Goal: Information Seeking & Learning: Learn about a topic

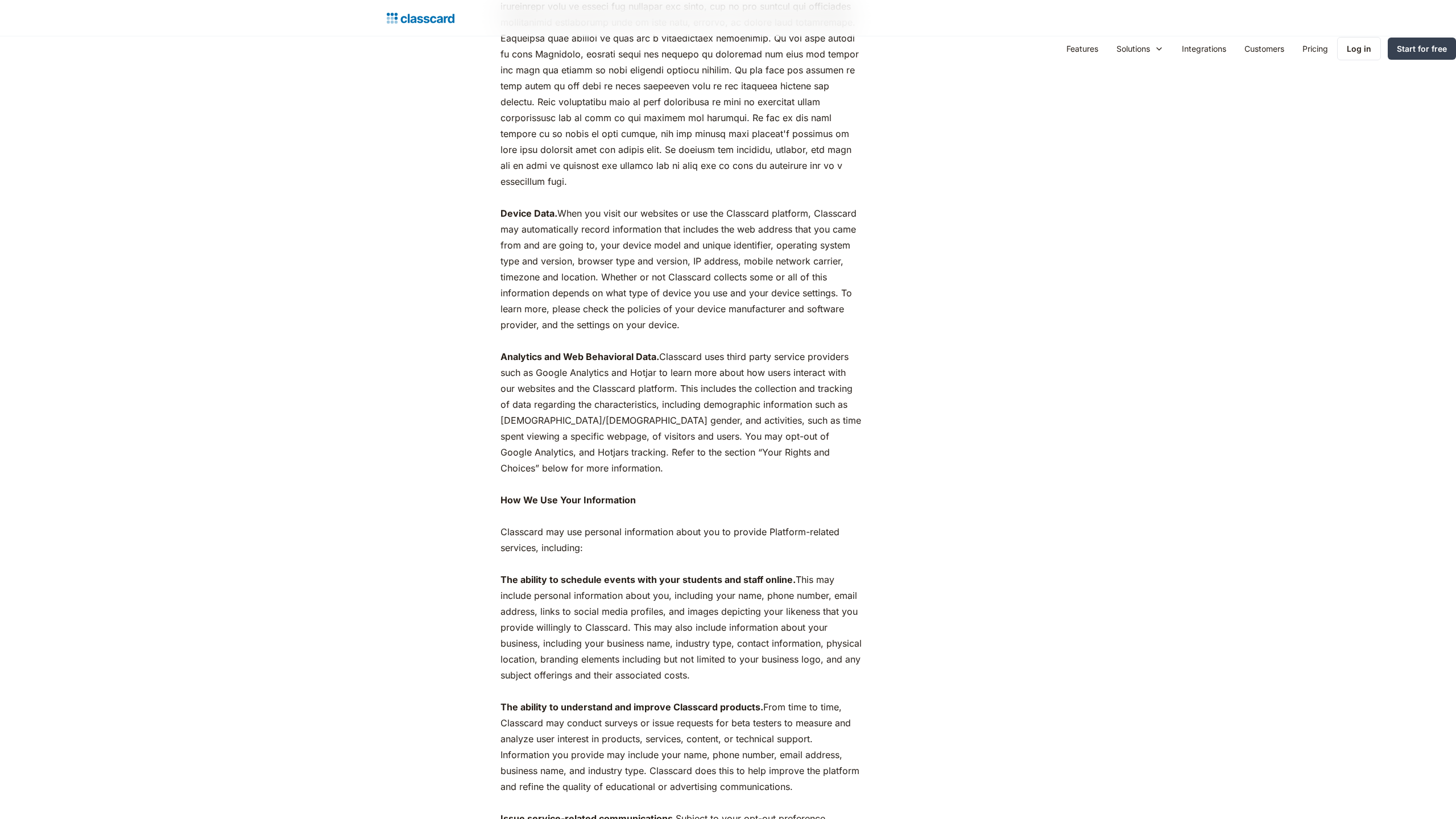
scroll to position [3070, 0]
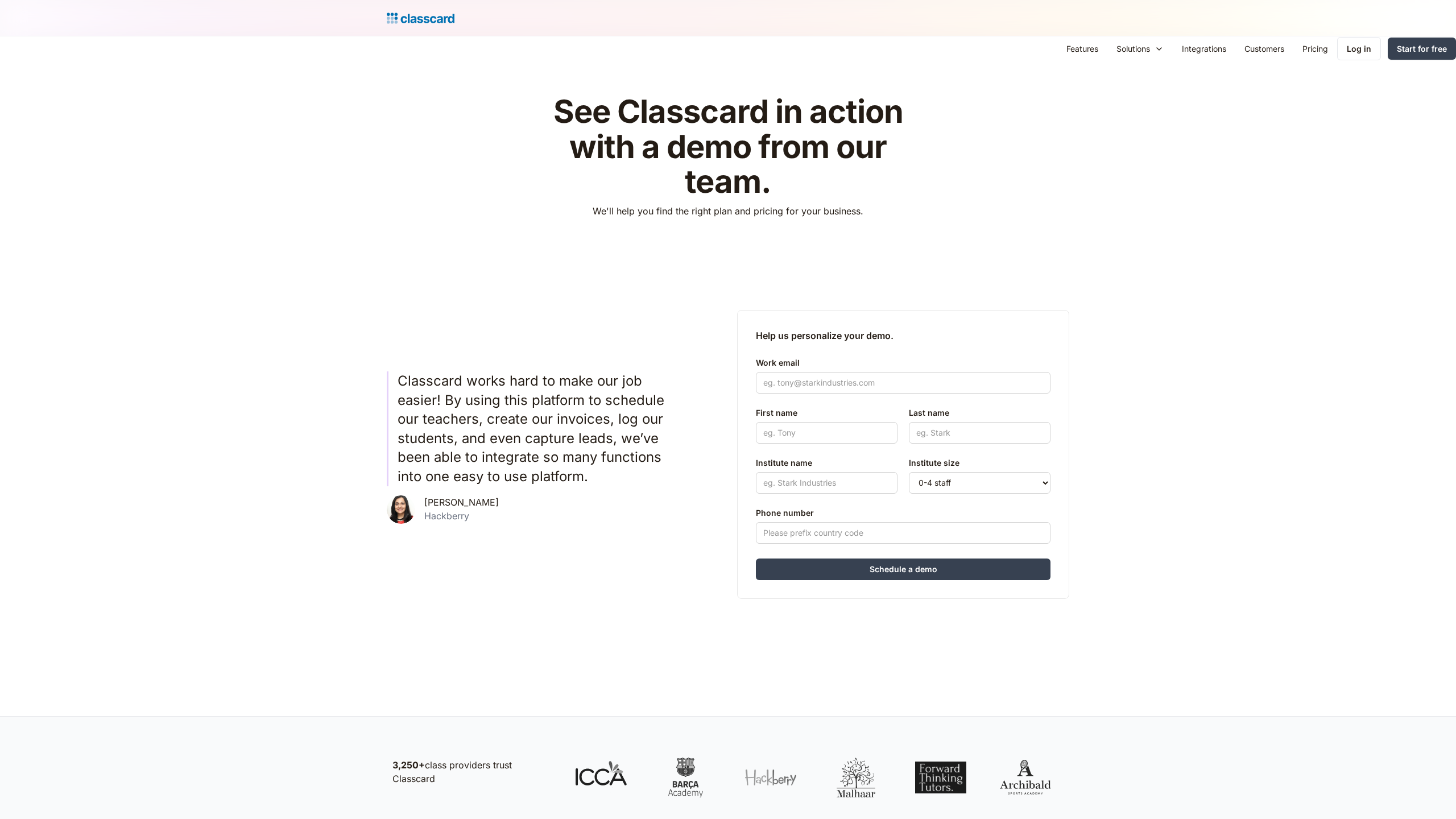
scroll to position [425, 0]
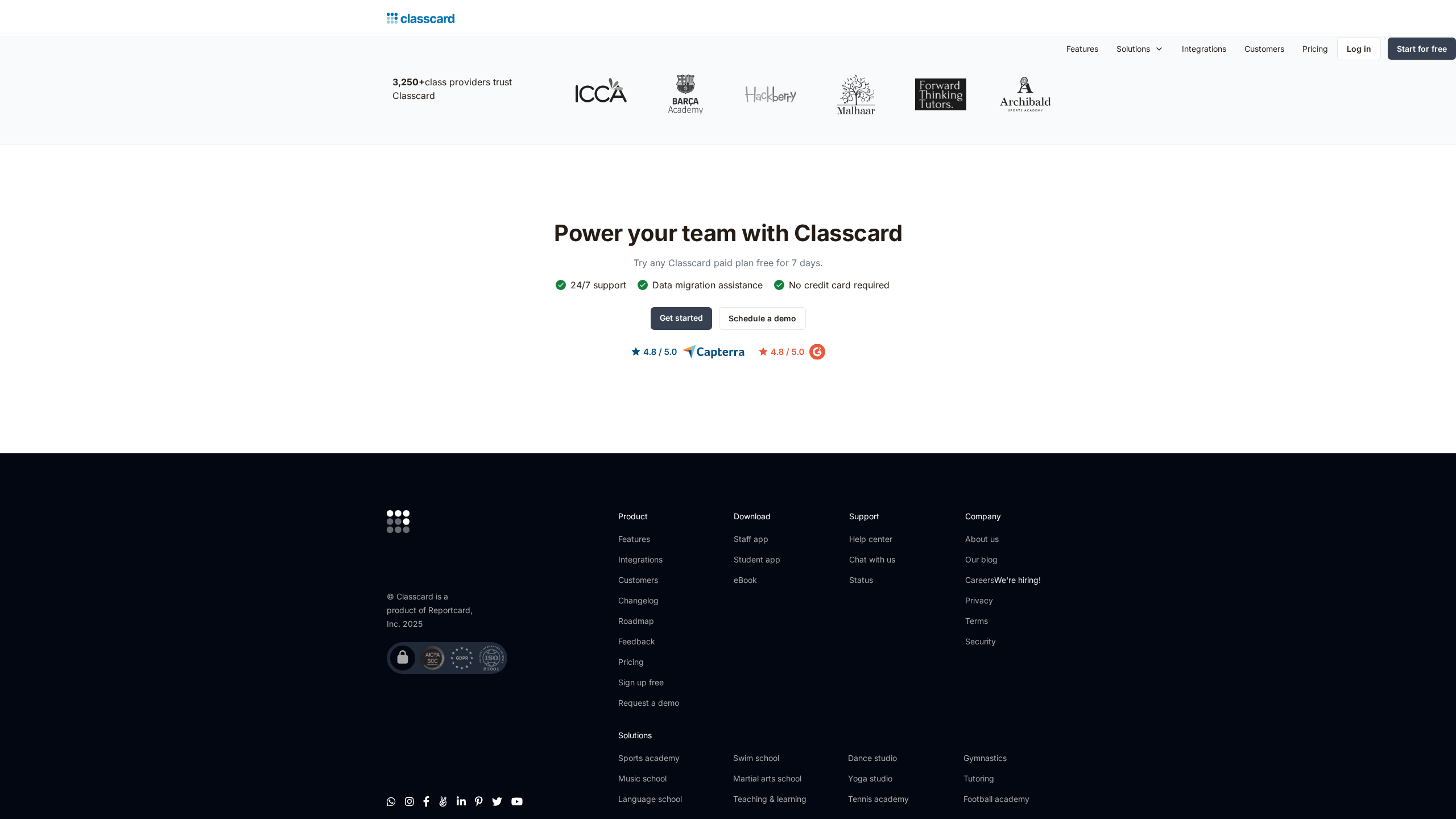
scroll to position [1218, 0]
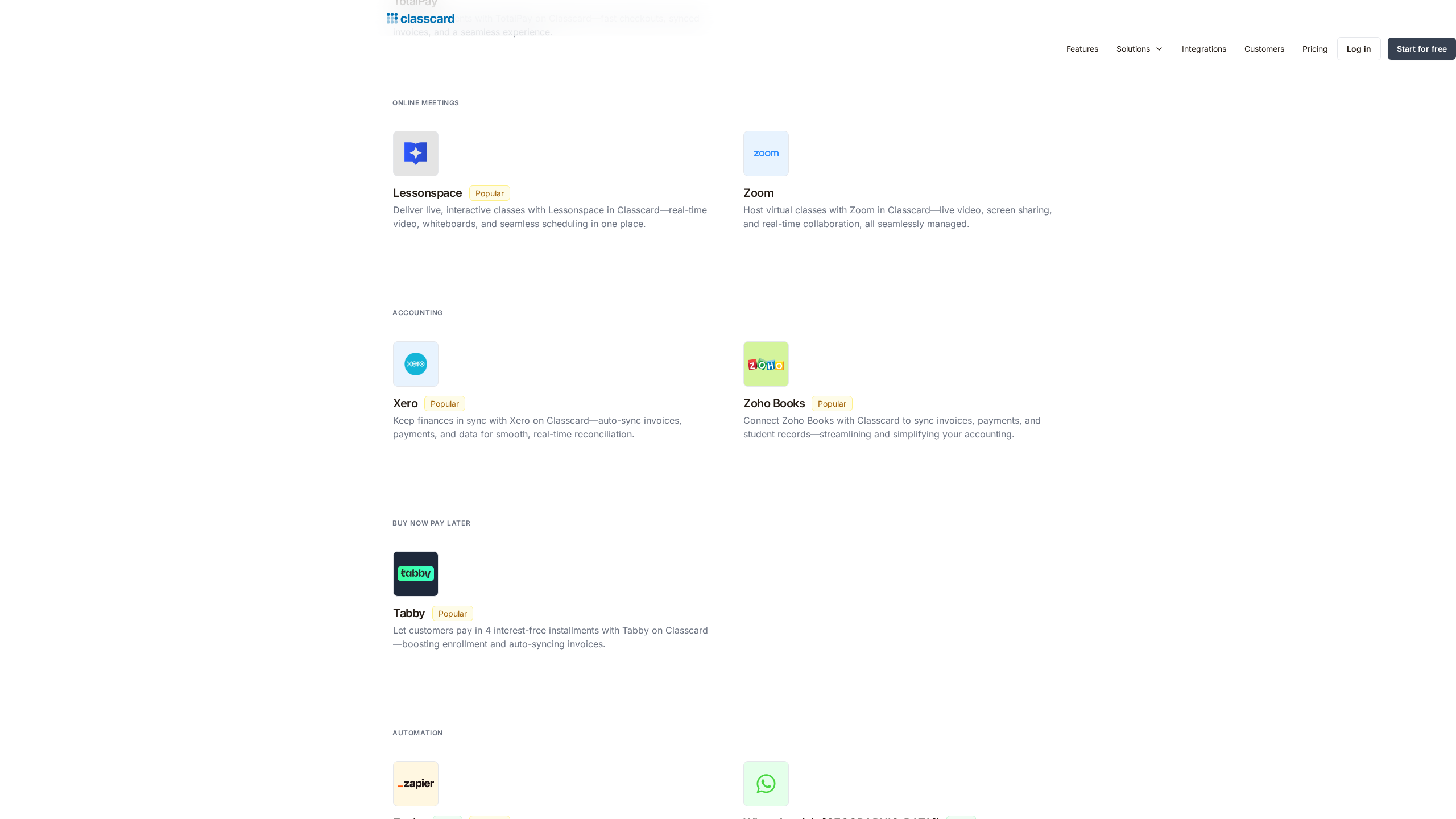
scroll to position [2312, 0]
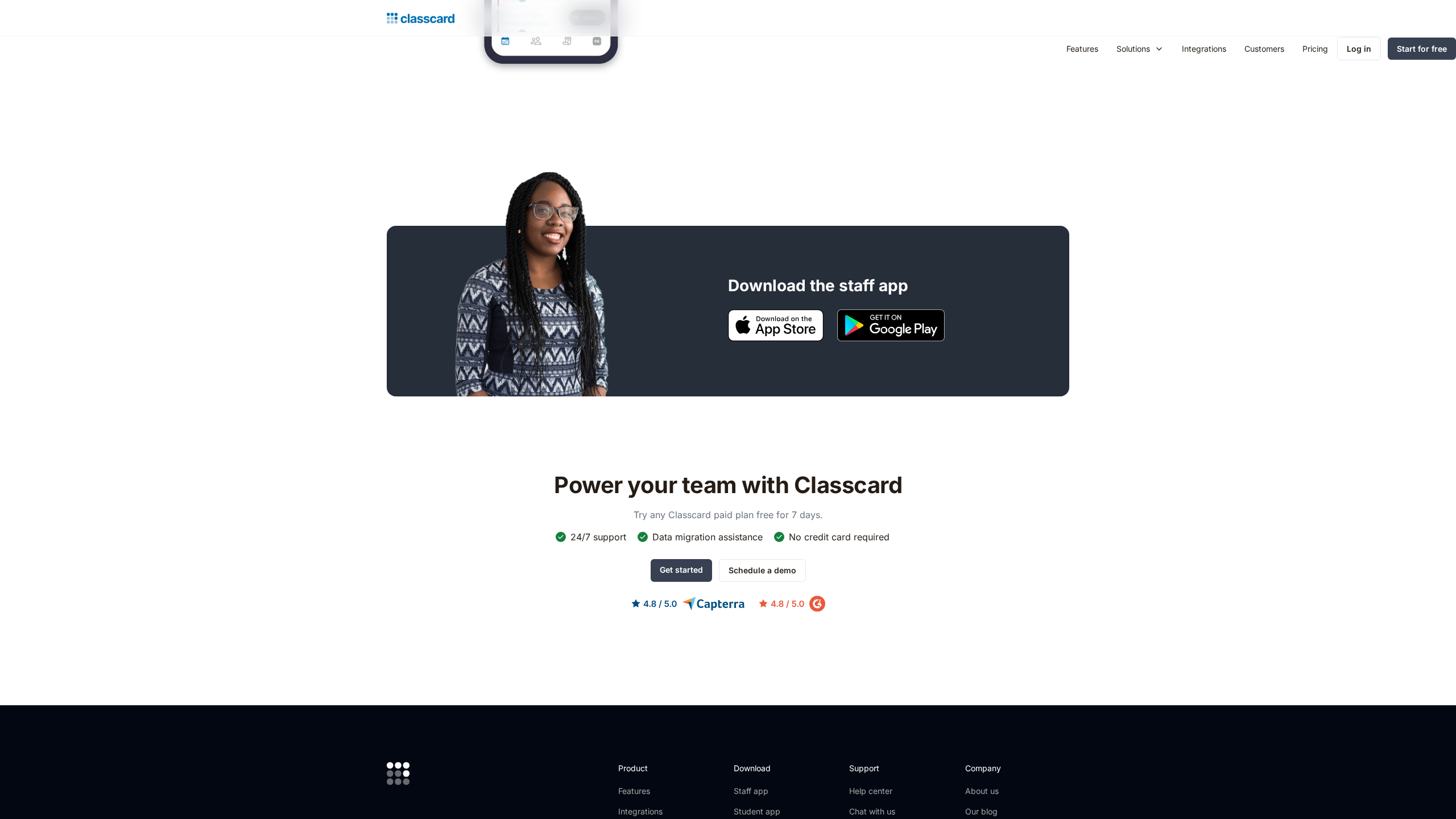
scroll to position [1099, 0]
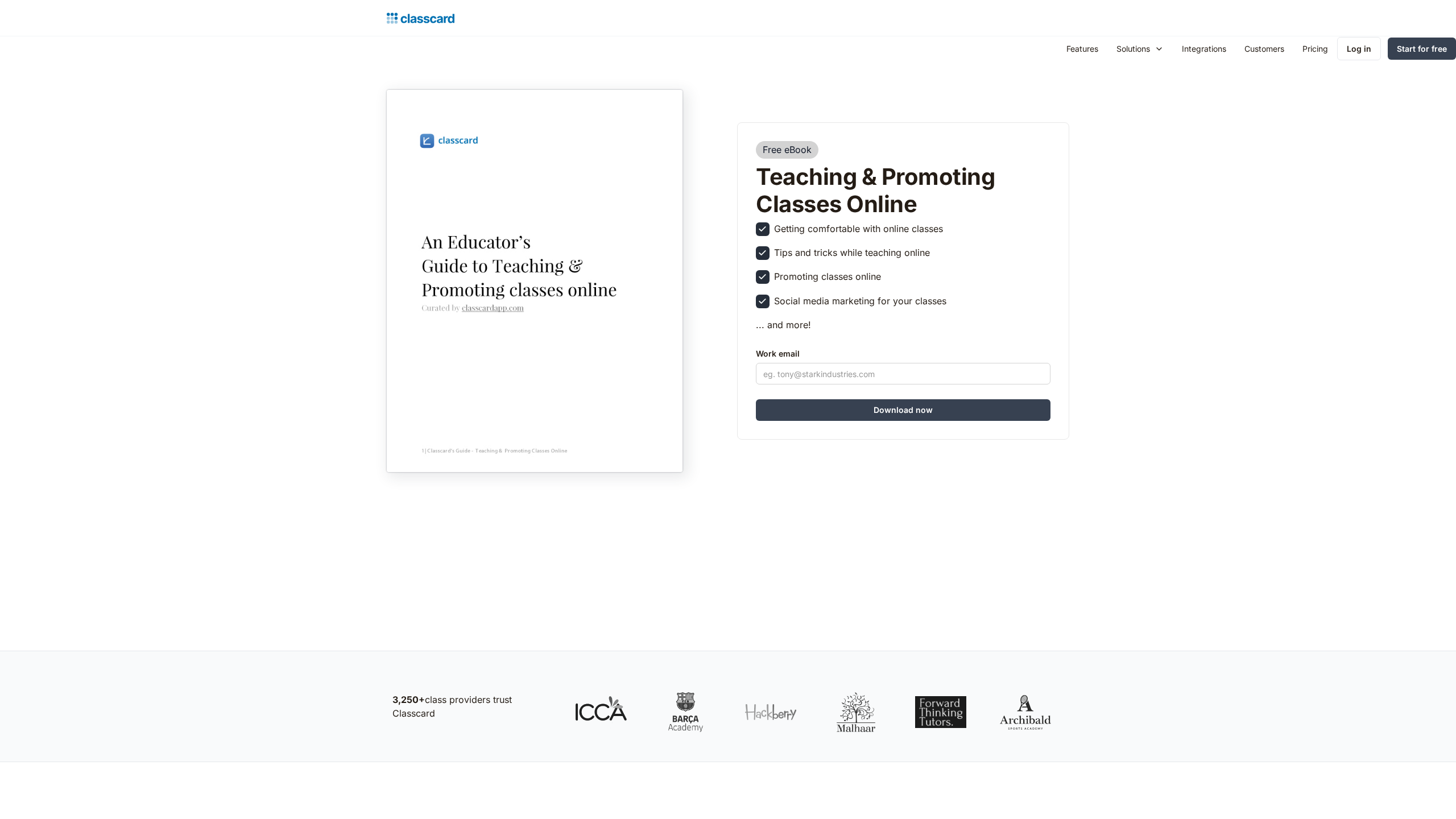
scroll to position [669, 0]
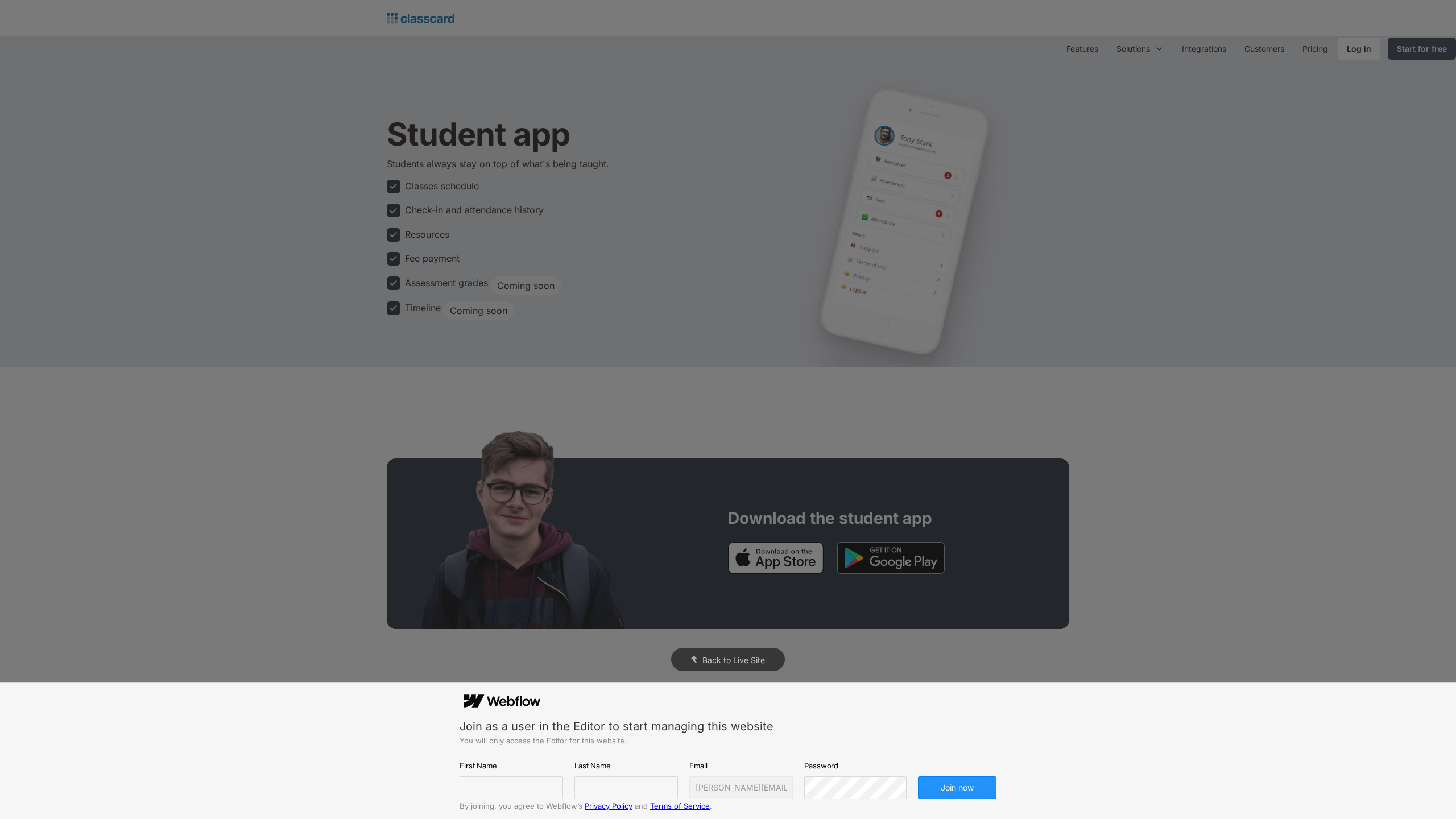
scroll to position [536, 0]
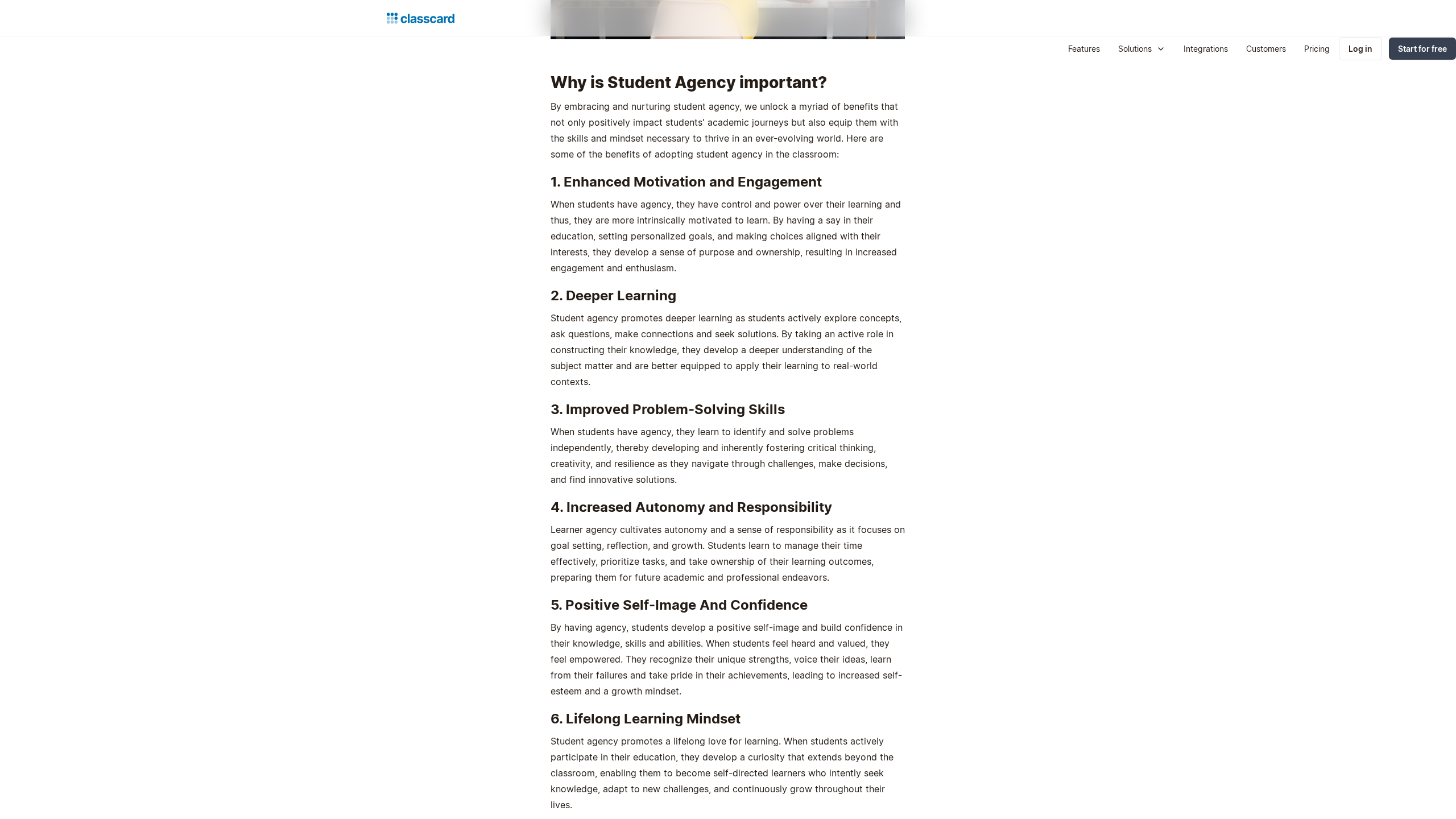
scroll to position [2776, 0]
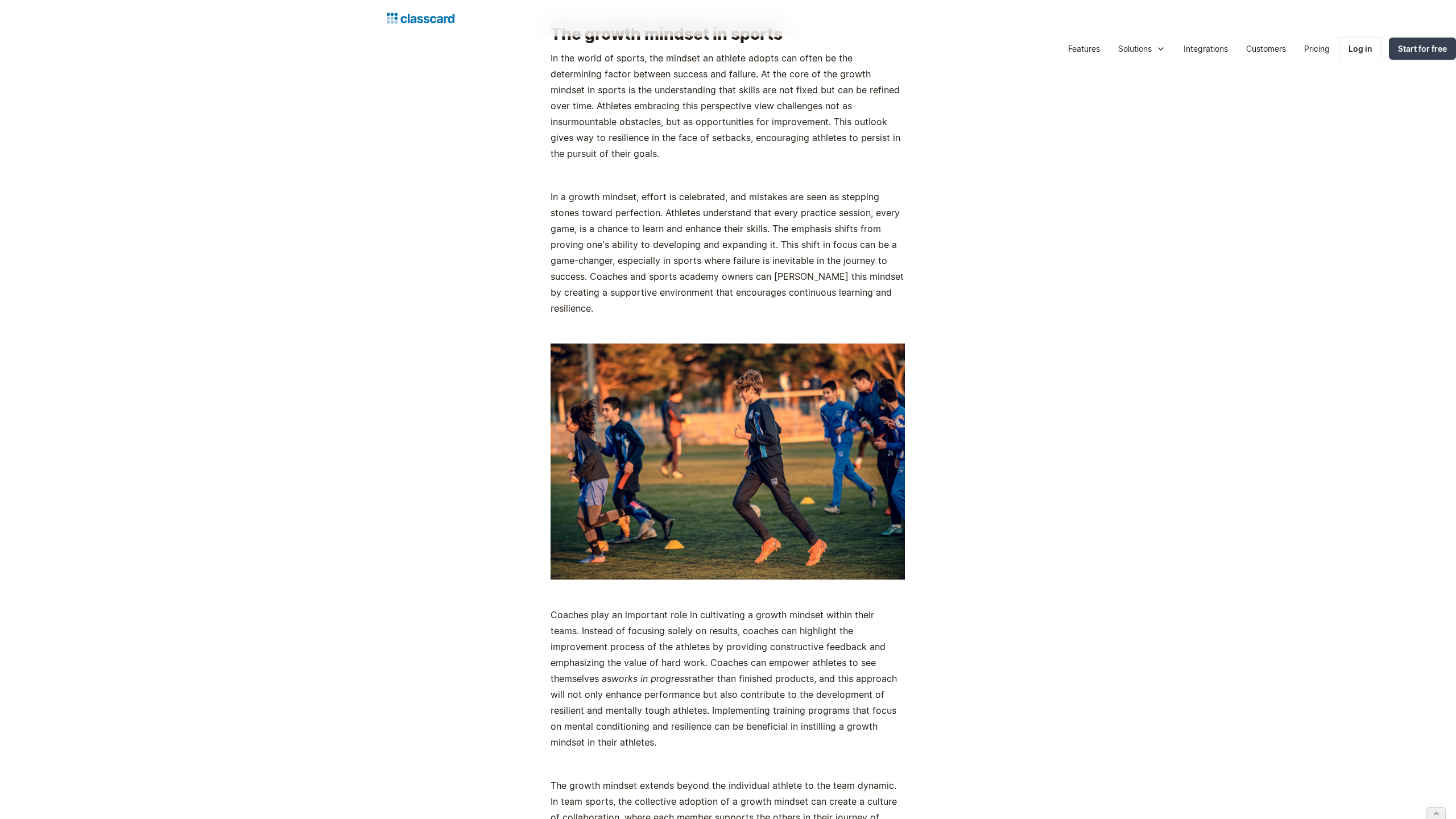
scroll to position [2572, 0]
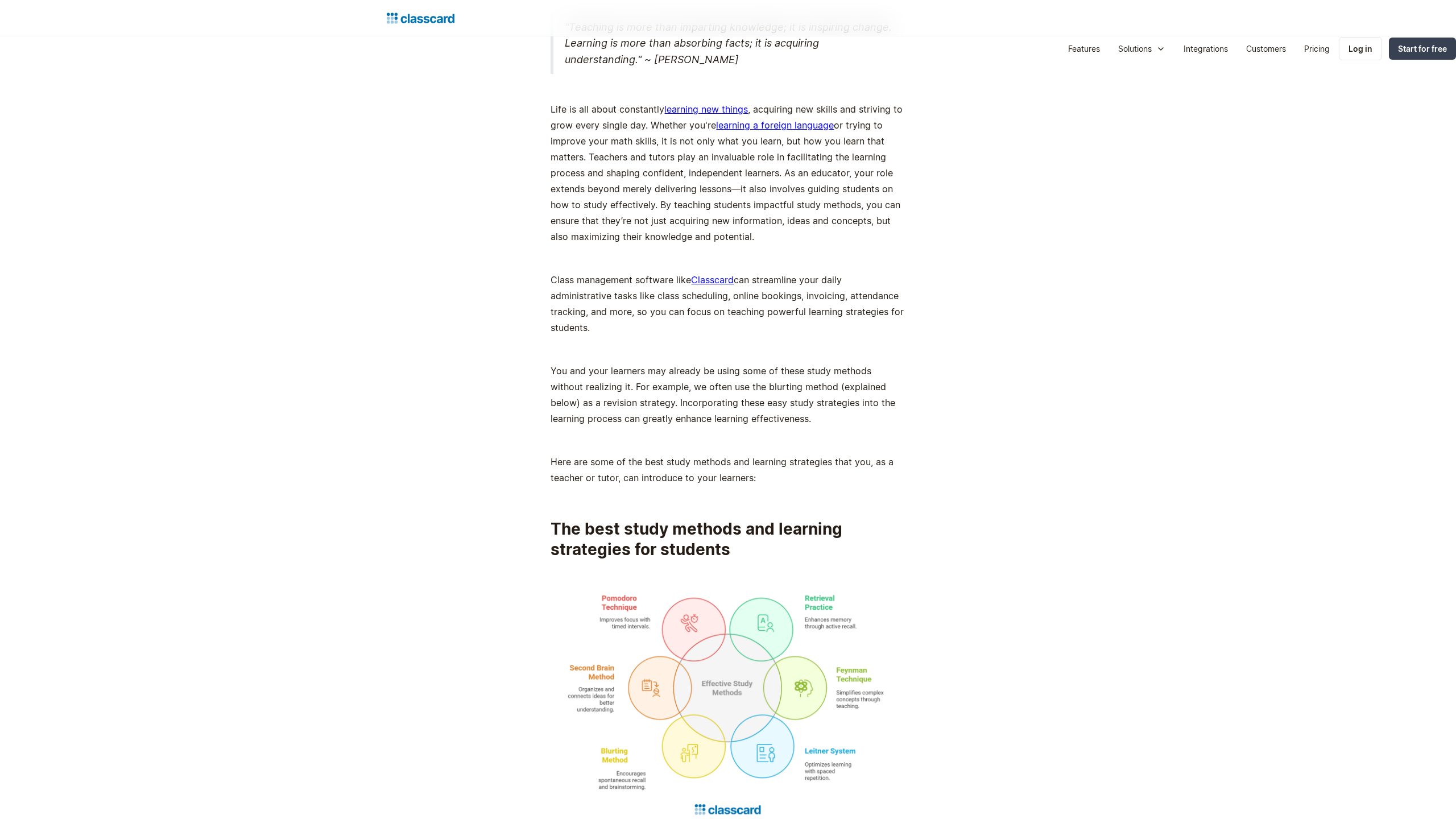
scroll to position [1771, 0]
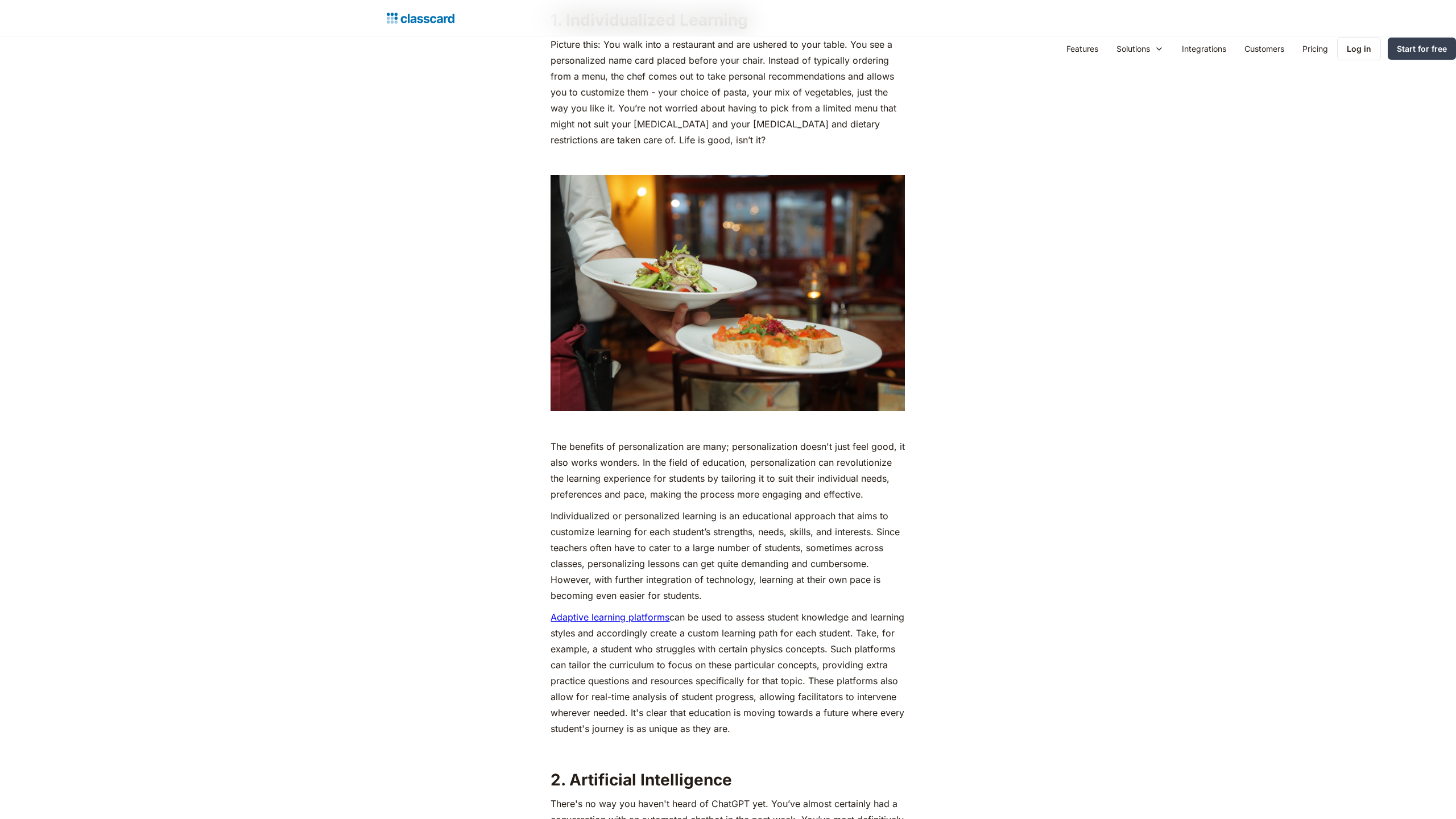
scroll to position [2570, 0]
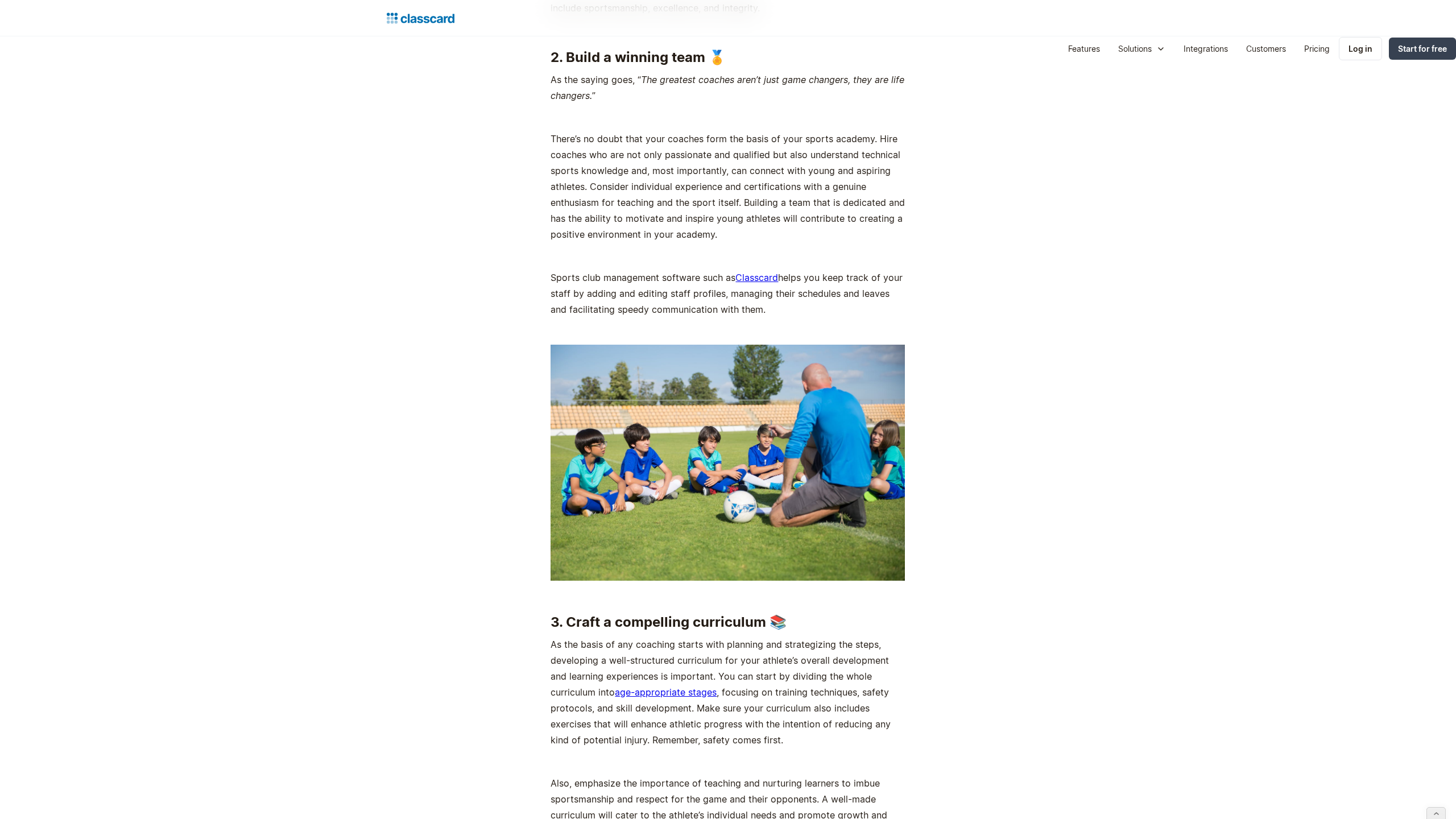
scroll to position [2529, 0]
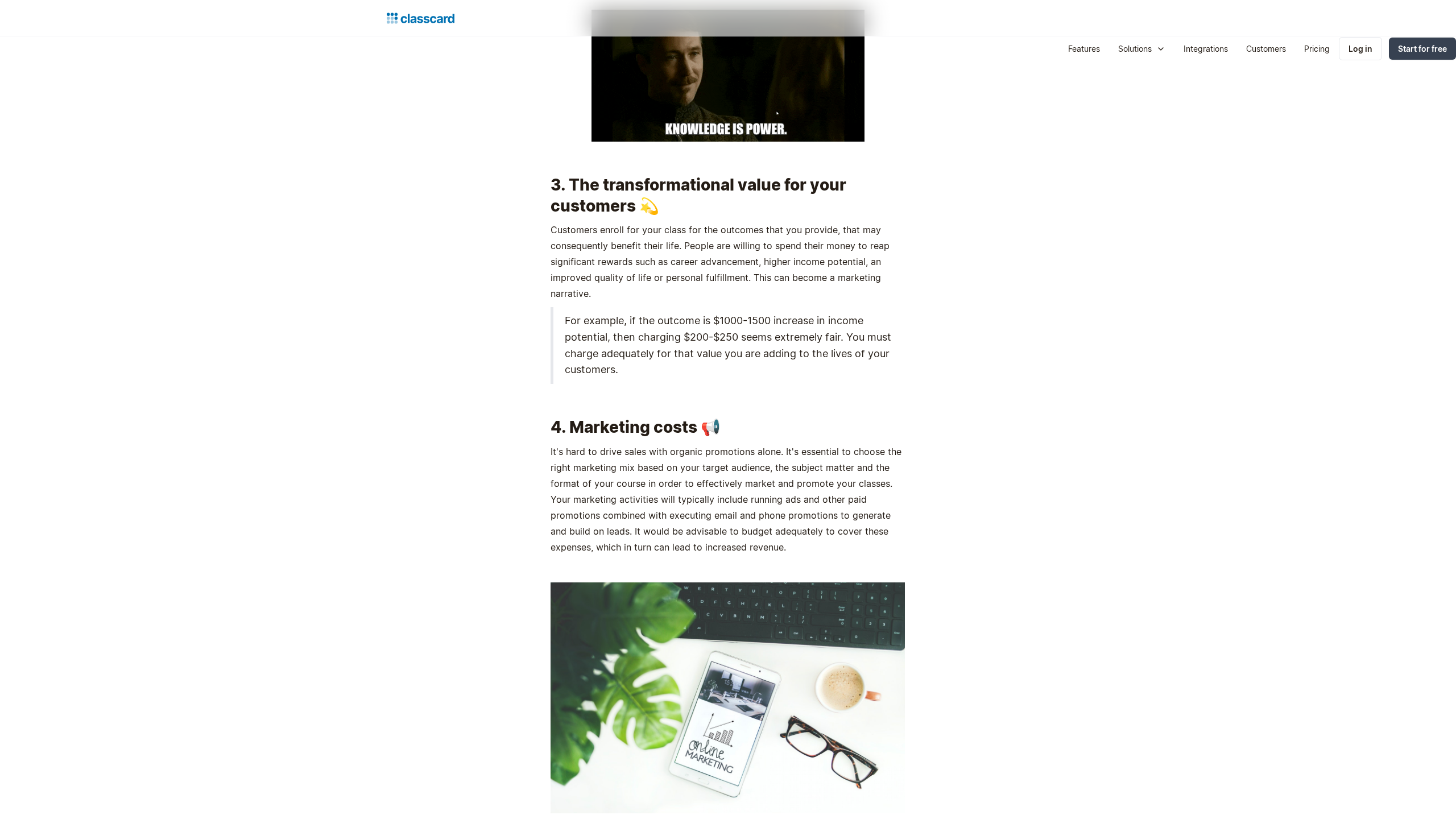
scroll to position [3533, 0]
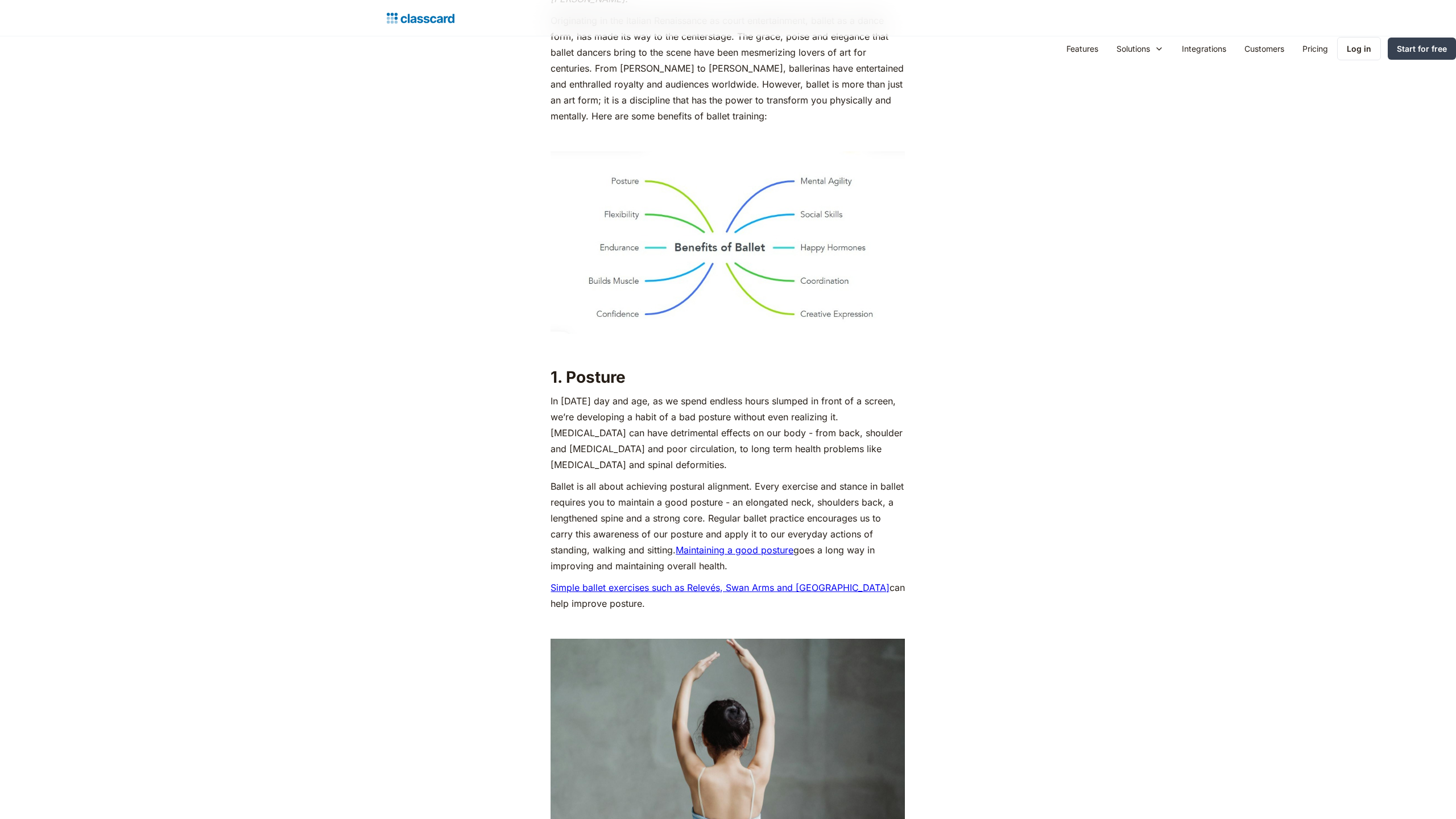
scroll to position [1800, 0]
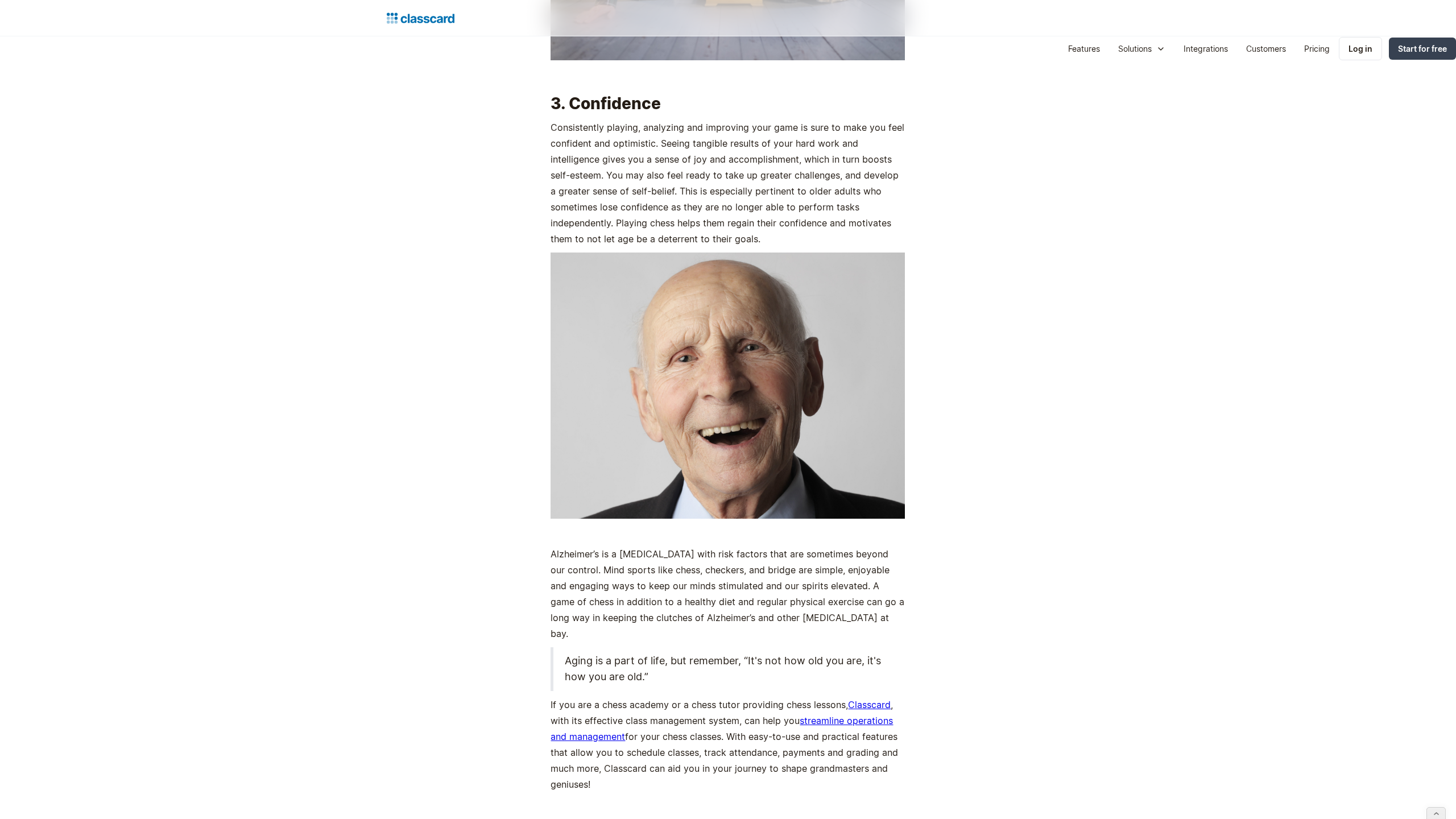
scroll to position [4198, 0]
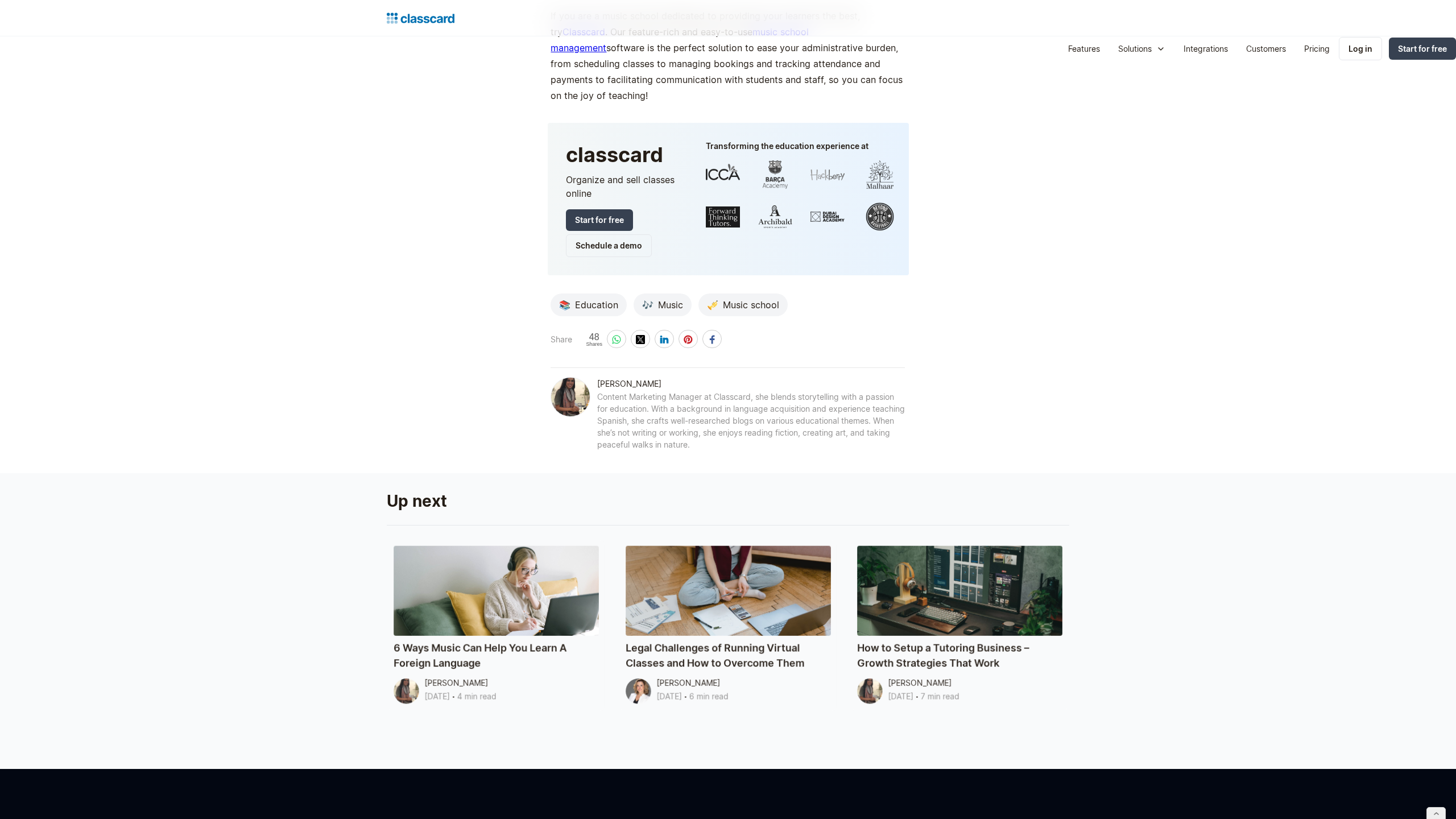
scroll to position [3808, 0]
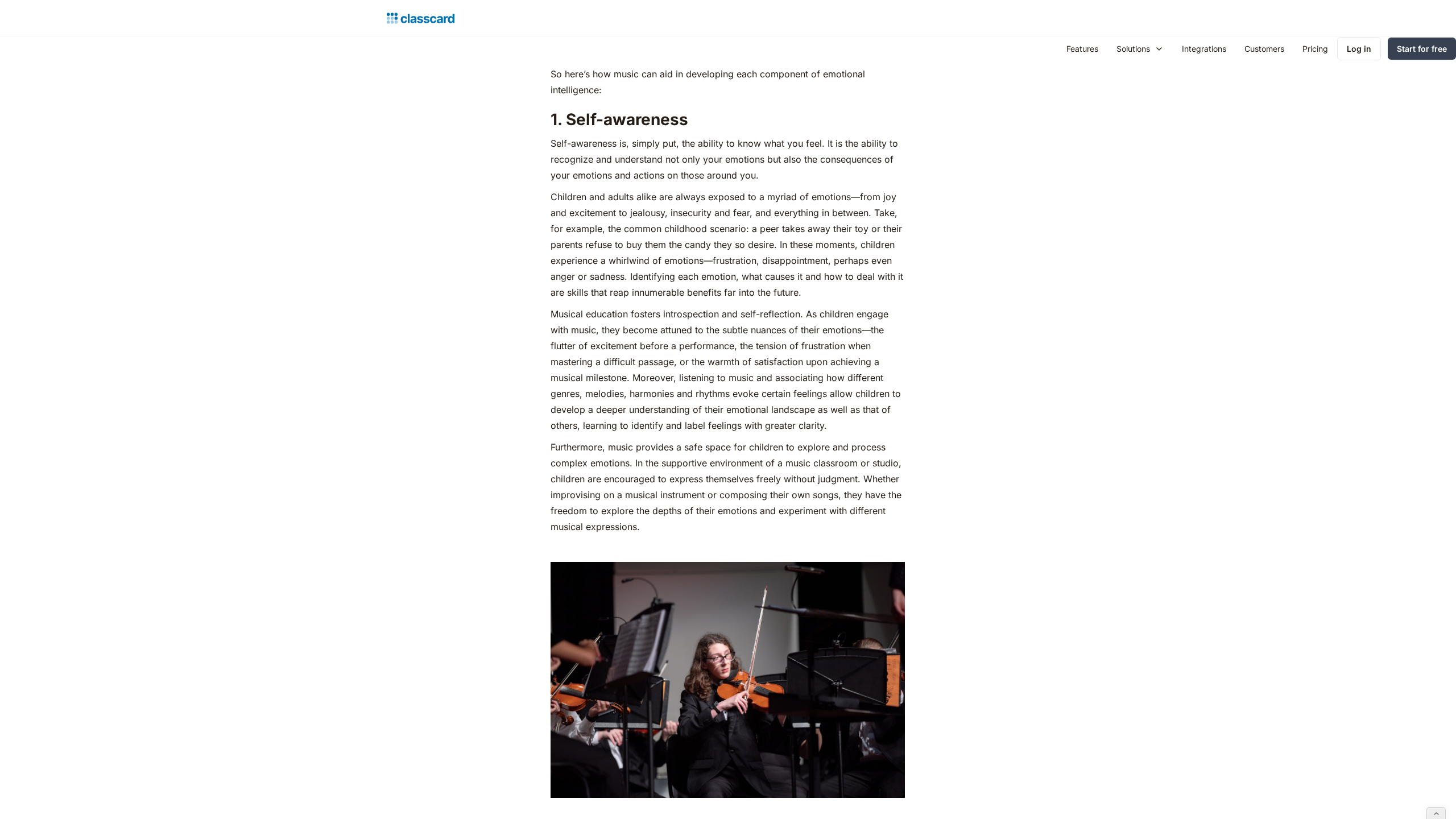
scroll to position [3070, 0]
